Goal: Transaction & Acquisition: Purchase product/service

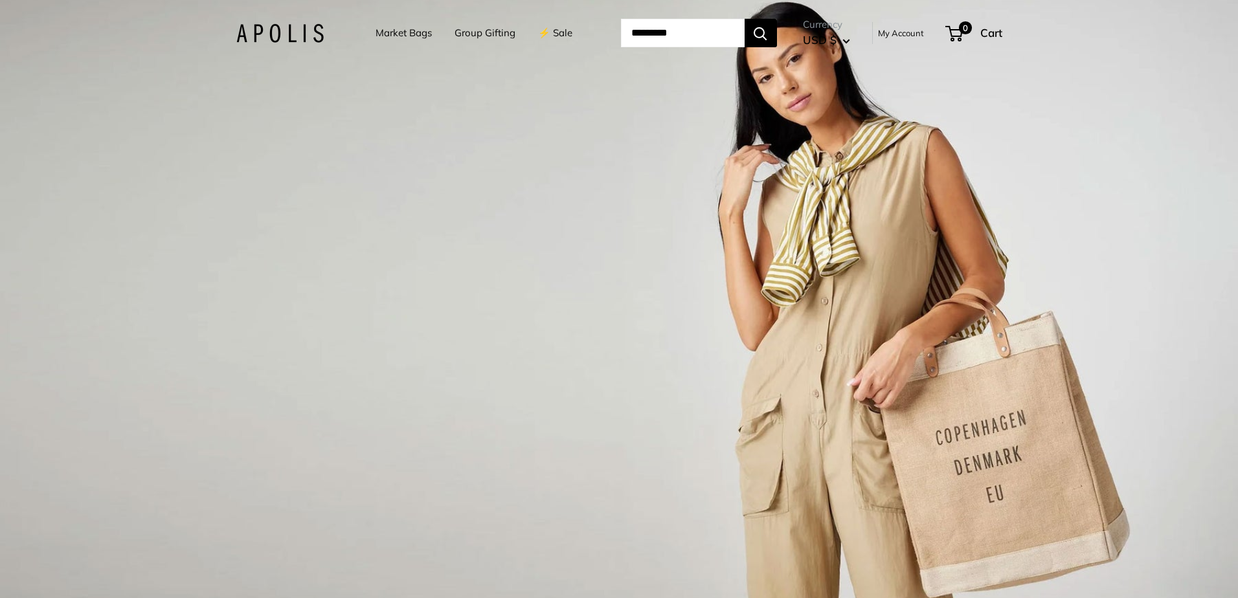
click at [388, 31] on link "Market Bags" at bounding box center [404, 33] width 56 height 18
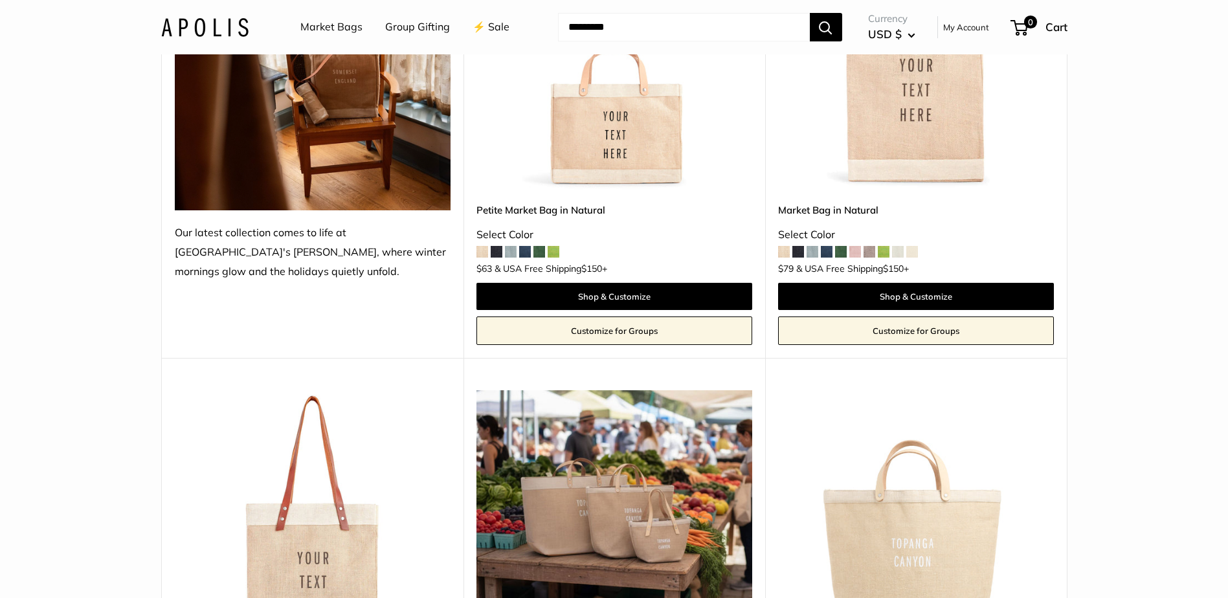
scroll to position [472, 0]
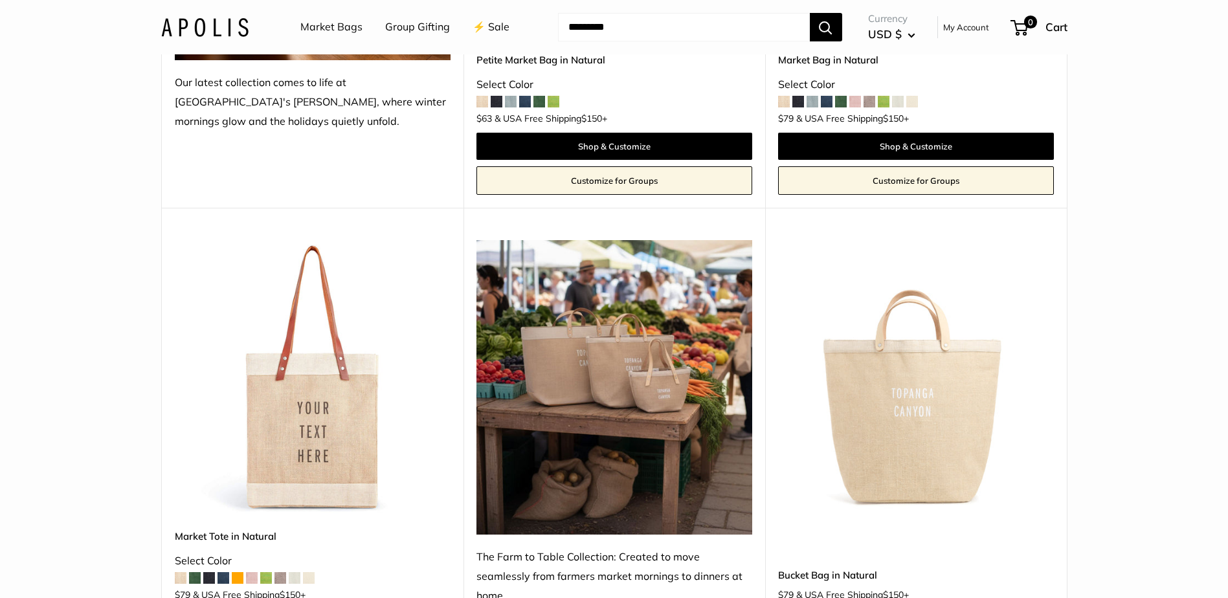
click at [0, 0] on img at bounding box center [0, 0] width 0 height 0
